Goal: Task Accomplishment & Management: Use online tool/utility

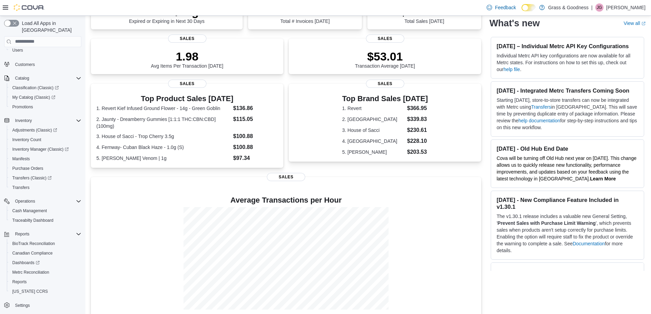
scroll to position [138, 0]
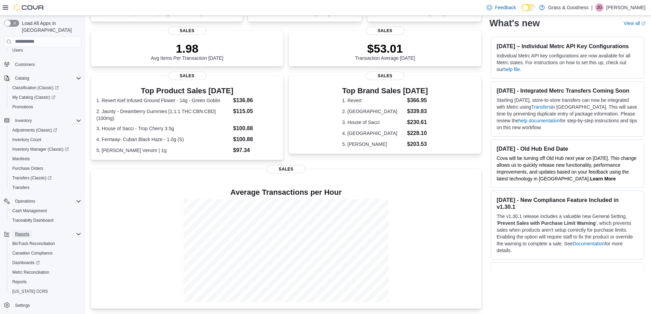
click at [20, 231] on span "Reports" at bounding box center [22, 233] width 14 height 5
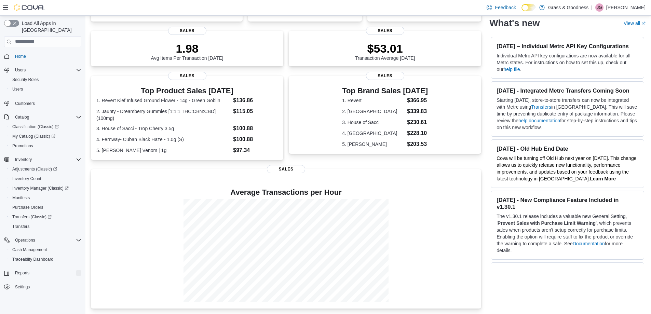
scroll to position [0, 0]
click at [25, 270] on span "Reports" at bounding box center [22, 272] width 14 height 5
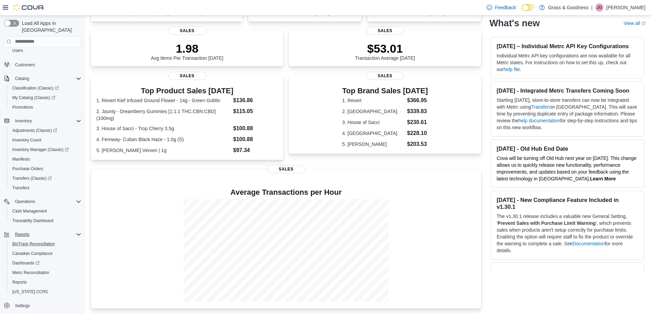
scroll to position [39, 0]
click at [23, 279] on span "Reports" at bounding box center [19, 281] width 14 height 5
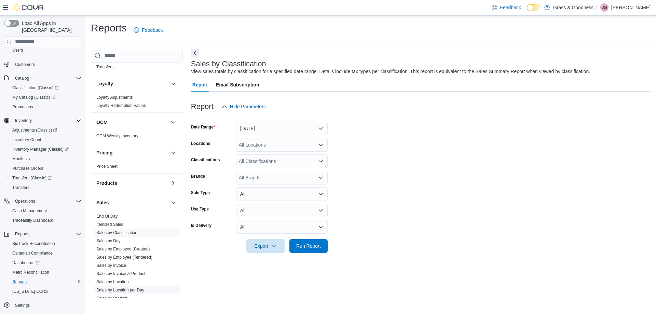
scroll to position [265, 0]
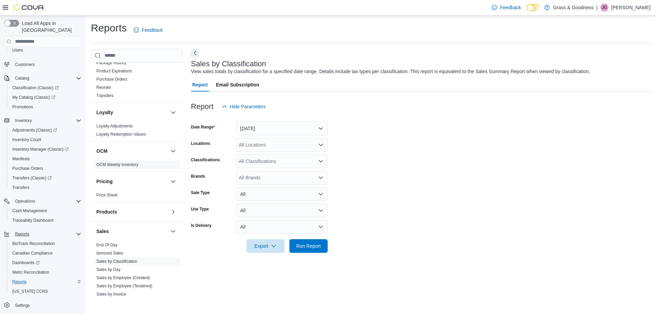
click at [111, 166] on link "OCM Weekly Inventory" at bounding box center [117, 164] width 42 height 5
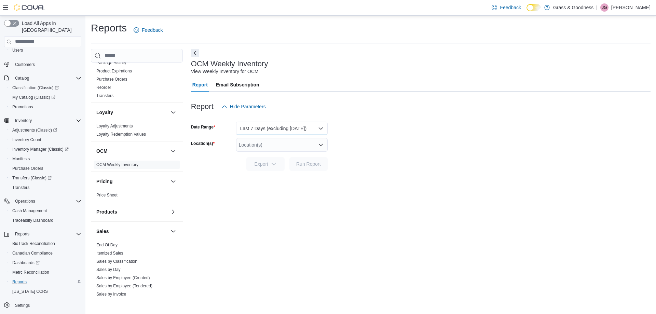
click at [316, 127] on button "Last 7 Days (excluding [DATE])" at bounding box center [282, 129] width 92 height 14
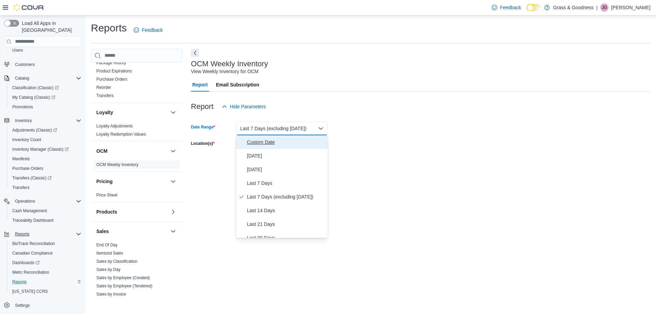
click at [250, 144] on span "Custom Date" at bounding box center [286, 142] width 78 height 8
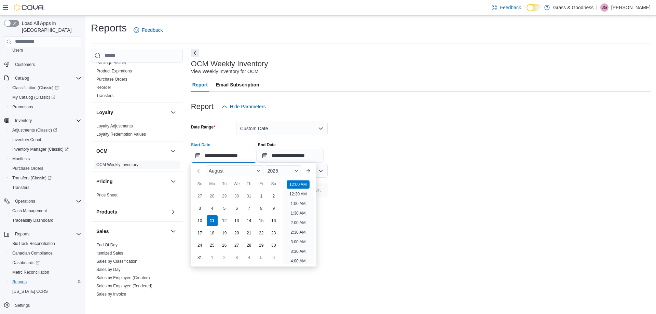
click at [232, 155] on input "**********" at bounding box center [224, 156] width 66 height 14
click at [200, 208] on div "3" at bounding box center [200, 208] width 12 height 12
type input "**********"
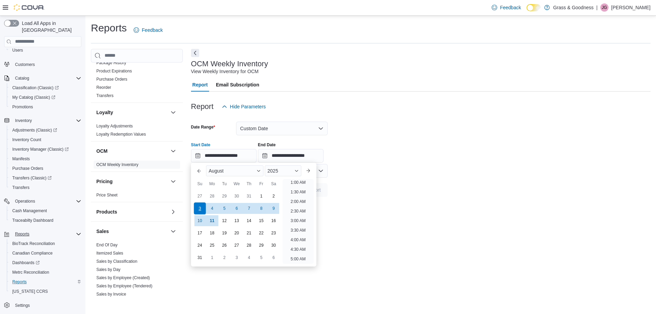
scroll to position [1, 0]
click at [299, 183] on li "12:00 AM" at bounding box center [298, 183] width 23 height 8
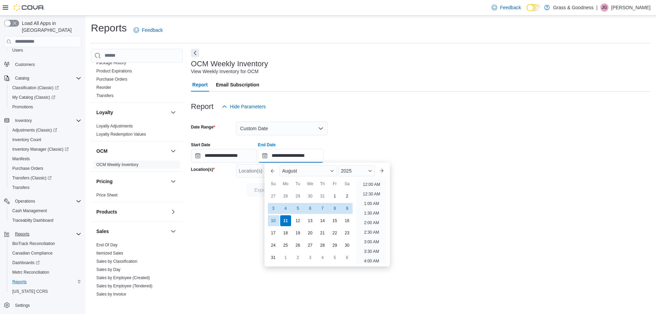
click at [295, 155] on input "**********" at bounding box center [291, 156] width 66 height 14
click at [345, 207] on div "9" at bounding box center [347, 208] width 12 height 12
click at [374, 255] on li "11:30 PM" at bounding box center [371, 258] width 23 height 8
type input "**********"
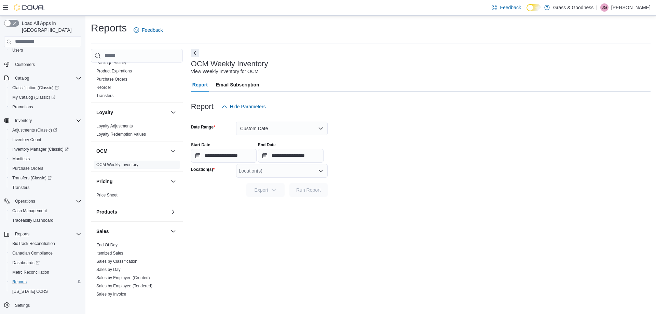
click at [319, 172] on icon "Open list of options" at bounding box center [320, 170] width 5 height 5
click at [262, 193] on span "[STREET_ADDRESS]" at bounding box center [274, 192] width 47 height 7
click at [301, 192] on span "Run Report" at bounding box center [308, 189] width 25 height 7
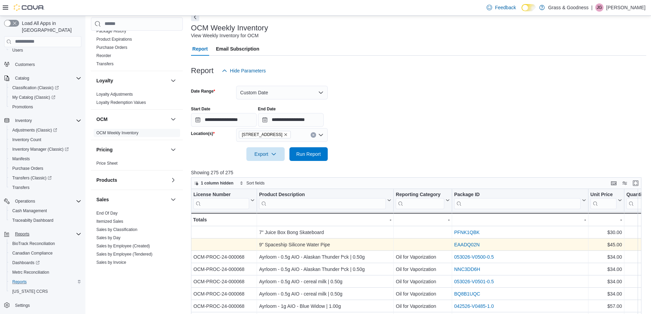
scroll to position [34, 0]
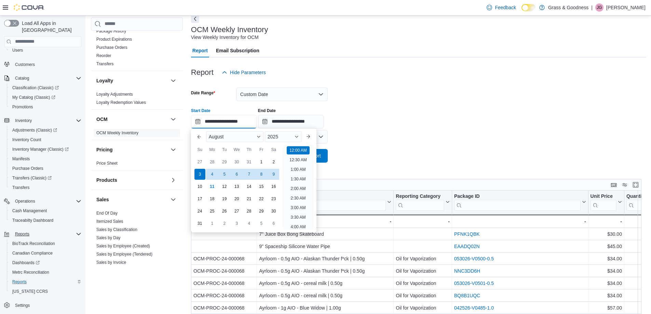
click at [215, 120] on input "**********" at bounding box center [224, 122] width 66 height 14
click at [199, 172] on div "3" at bounding box center [200, 174] width 12 height 12
click at [300, 150] on li "12:00 AM" at bounding box center [298, 150] width 23 height 8
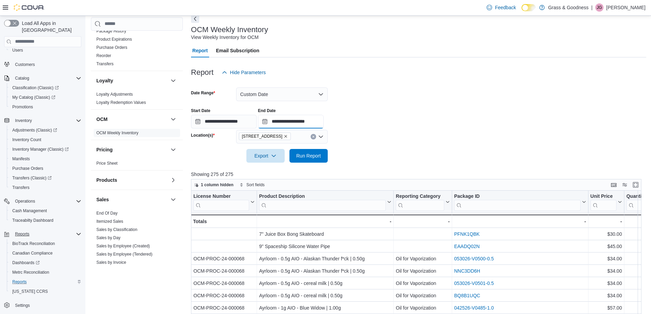
click at [298, 123] on input "**********" at bounding box center [291, 122] width 66 height 14
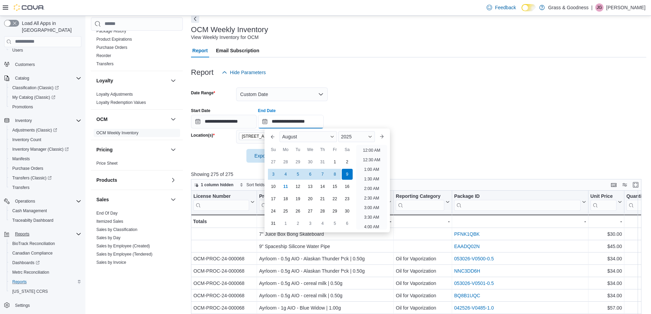
scroll to position [376, 0]
click at [345, 175] on div "9" at bounding box center [347, 174] width 12 height 12
click at [367, 224] on li "11:30 PM" at bounding box center [371, 224] width 23 height 8
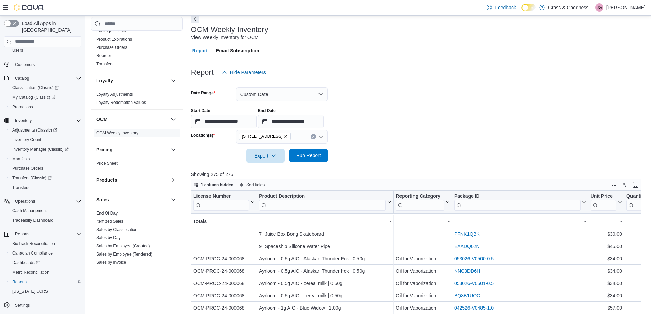
click at [307, 155] on span "Run Report" at bounding box center [308, 155] width 25 height 7
click at [264, 154] on span "Export" at bounding box center [265, 156] width 30 height 14
click at [267, 169] on span "Export to Excel" at bounding box center [266, 169] width 31 height 5
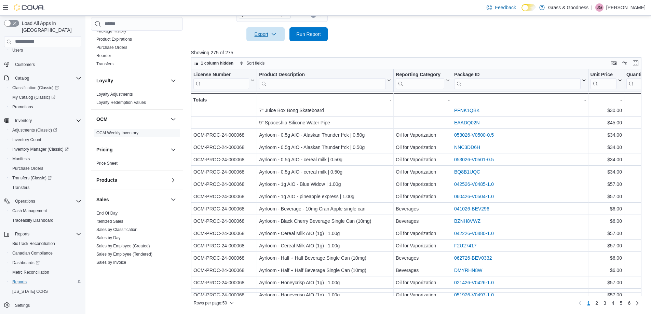
scroll to position [0, 0]
